Goal: Task Accomplishment & Management: Manage account settings

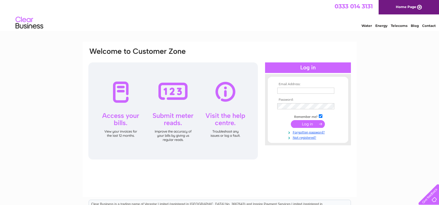
type input "gyurka.z@gmail.com"
click at [309, 125] on input "submit" at bounding box center [308, 124] width 34 height 8
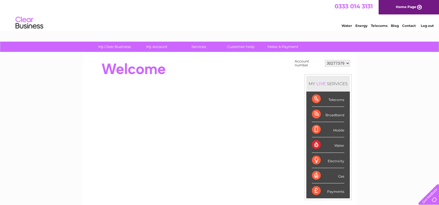
click at [348, 63] on select "30277379" at bounding box center [337, 63] width 25 height 7
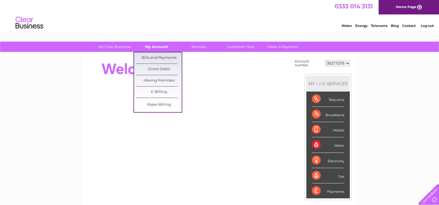
click at [164, 47] on link "My Account" at bounding box center [157, 47] width 46 height 10
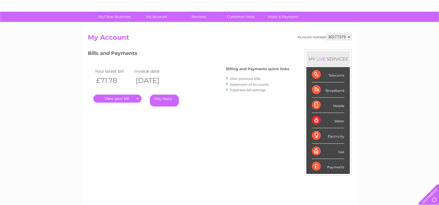
scroll to position [28, 0]
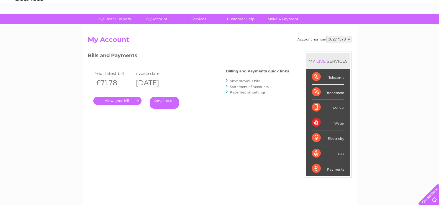
click at [135, 100] on link "." at bounding box center [117, 101] width 48 height 8
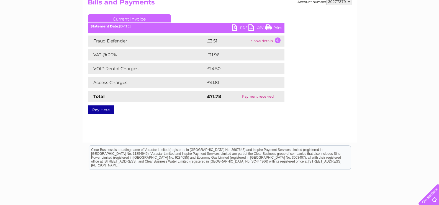
scroll to position [55, 0]
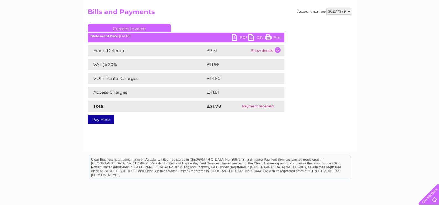
click at [278, 51] on td "Show details" at bounding box center [267, 50] width 35 height 11
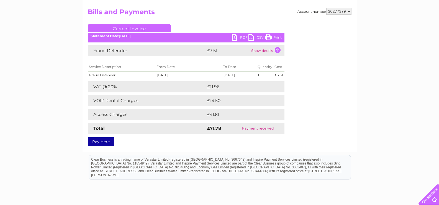
click at [243, 38] on link "PDF" at bounding box center [240, 38] width 17 height 8
click at [270, 39] on link "Print" at bounding box center [273, 38] width 17 height 8
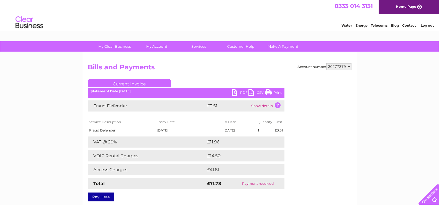
scroll to position [0, 0]
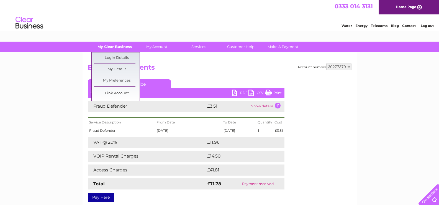
click at [118, 46] on link "My Clear Business" at bounding box center [115, 47] width 46 height 10
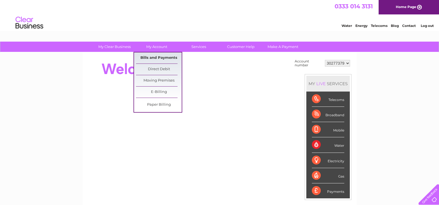
click at [157, 57] on link "Bills and Payments" at bounding box center [159, 57] width 46 height 11
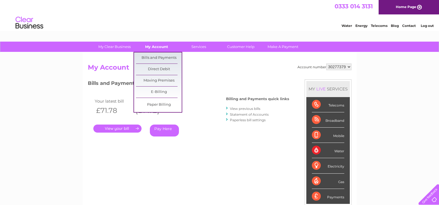
click at [156, 47] on link "My Account" at bounding box center [157, 47] width 46 height 10
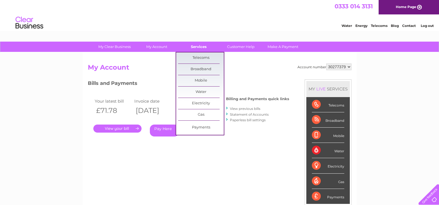
click at [200, 48] on link "Services" at bounding box center [199, 47] width 46 height 10
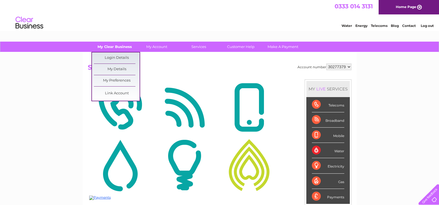
click at [120, 45] on link "My Clear Business" at bounding box center [115, 47] width 46 height 10
